Goal: Task Accomplishment & Management: Complete application form

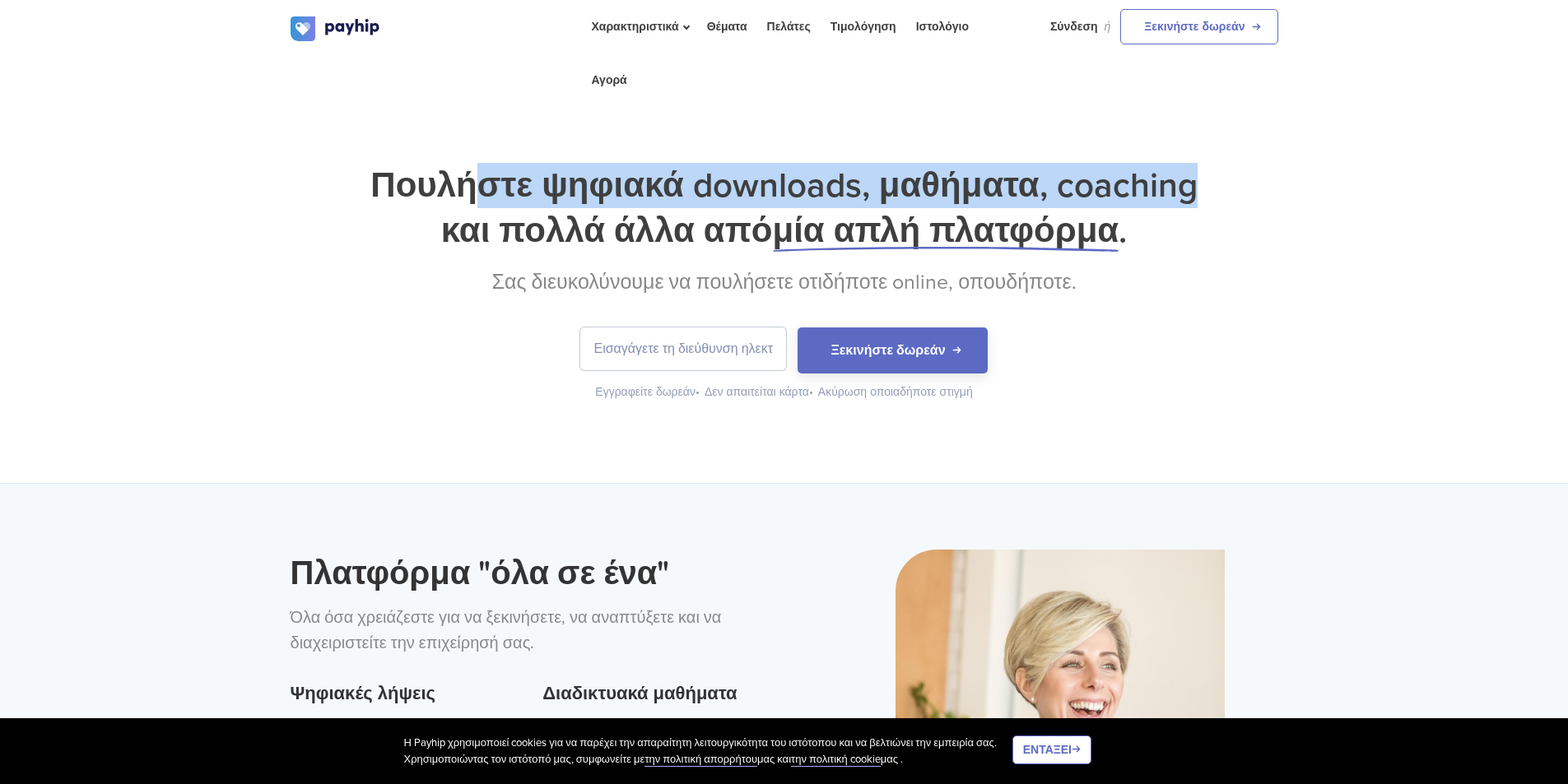
drag, startPoint x: 470, startPoint y: 201, endPoint x: 1189, endPoint y: 203, distance: 719.0
click at [1189, 203] on font "Πουλήστε ψηφιακά downloads, μαθήματα, coaching" at bounding box center [784, 185] width 826 height 42
click at [937, 344] on font "Ξεκινήστε δωρεάν" at bounding box center [887, 350] width 114 height 17
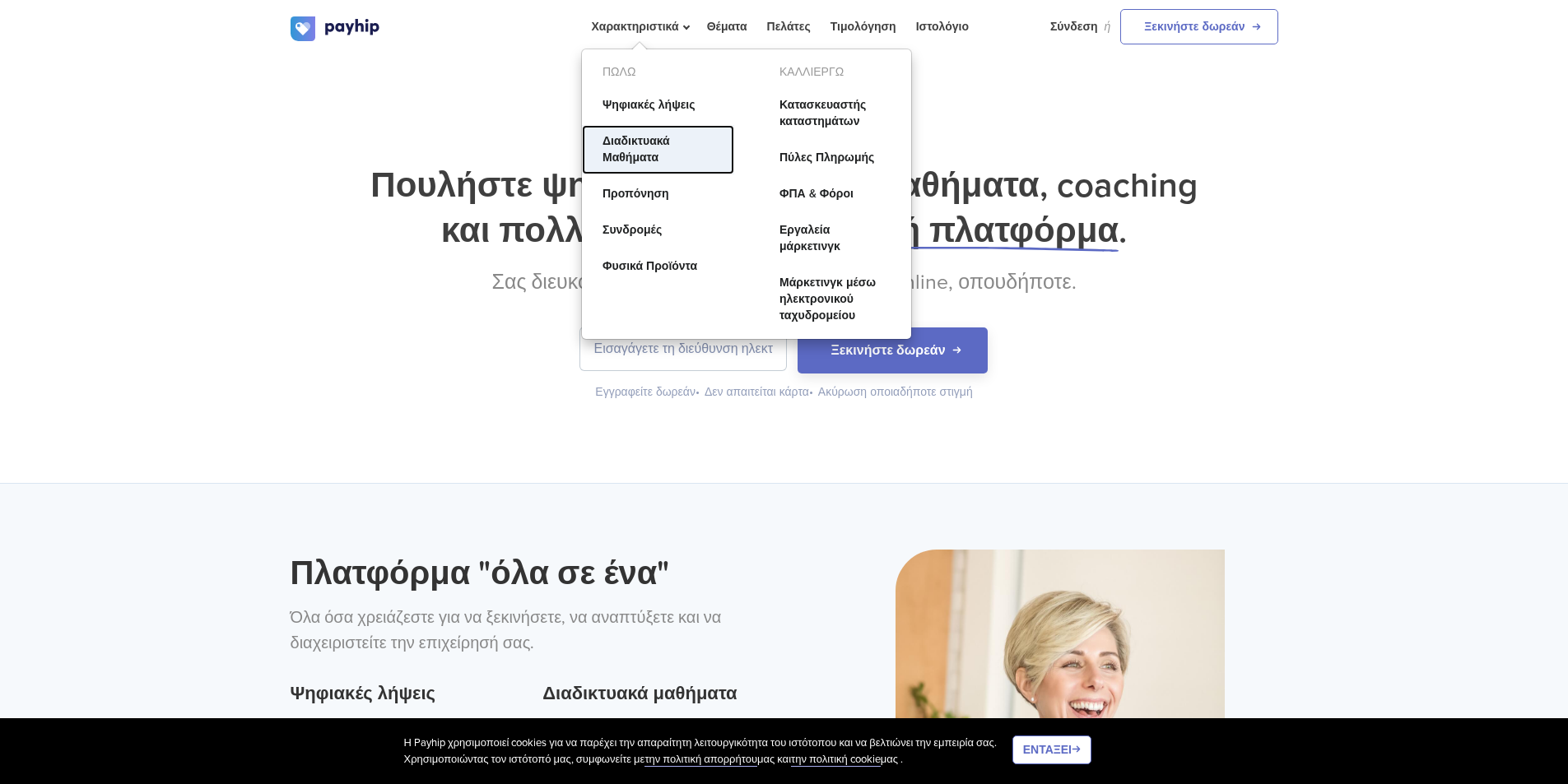
click at [658, 153] on font "Διαδικτυακά Μαθήματα" at bounding box center [635, 148] width 67 height 30
